Goal: Information Seeking & Learning: Learn about a topic

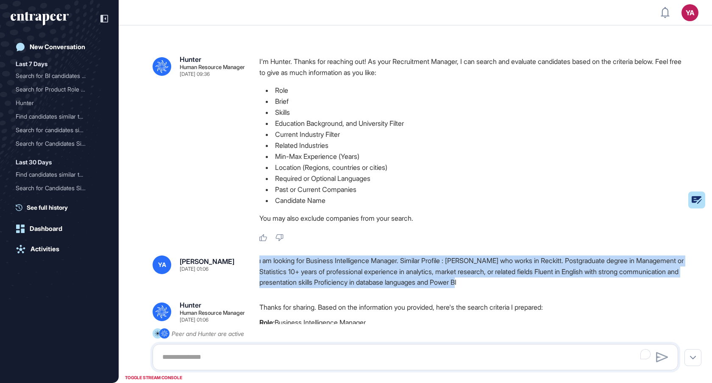
scroll to position [0, 0]
click at [270, 260] on div "ı am looking for Business Intelligence Manager. Similar Profile : [PERSON_NAME]…" at bounding box center [471, 272] width 425 height 33
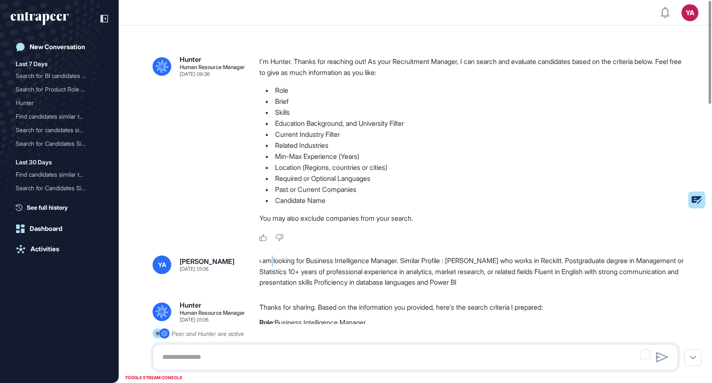
click at [270, 260] on div "ı am looking for Business Intelligence Manager. Similar Profile : [PERSON_NAME]…" at bounding box center [471, 272] width 425 height 33
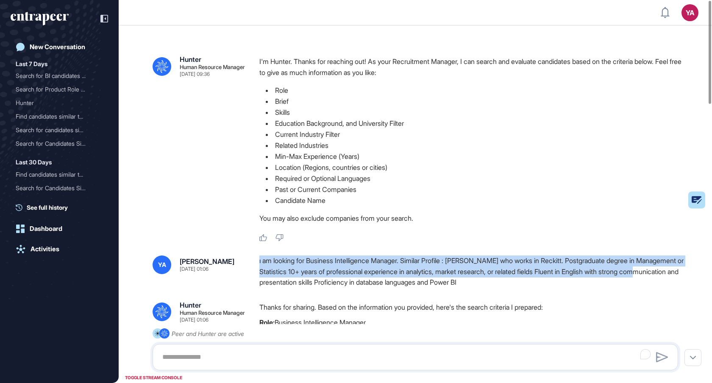
drag, startPoint x: 259, startPoint y: 261, endPoint x: 492, endPoint y: 271, distance: 233.7
click at [564, 287] on div "ı am looking for Business Intelligence Manager. Similar Profile : [PERSON_NAME]…" at bounding box center [471, 272] width 425 height 33
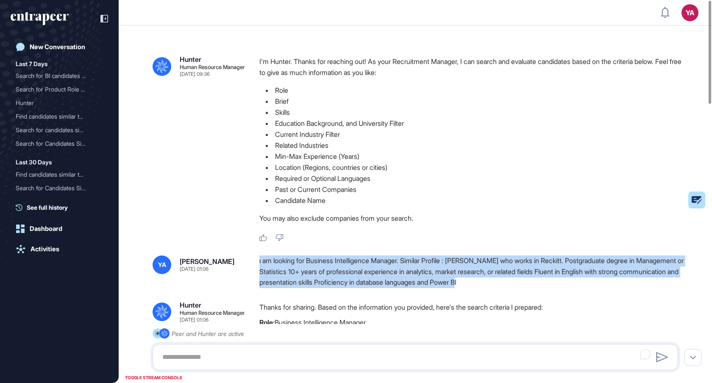
drag, startPoint x: 259, startPoint y: 261, endPoint x: 554, endPoint y: 292, distance: 297.0
copy div "ı am looking for Business Intelligence Manager. Similar Profile : [PERSON_NAME]…"
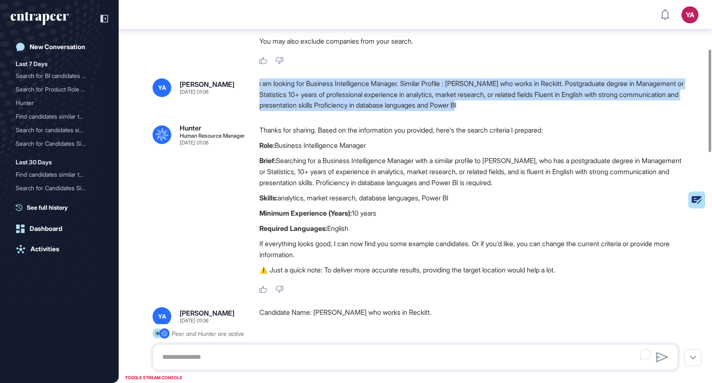
scroll to position [183, 0]
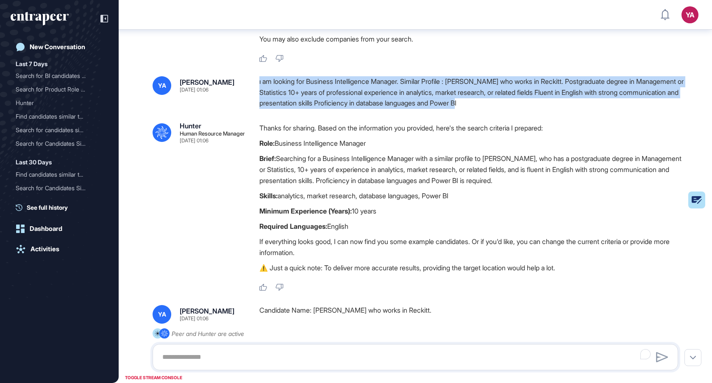
copy div "ı am looking for Business Intelligence Manager. Similar Profile : [PERSON_NAME]…"
